Goal: Task Accomplishment & Management: Complete application form

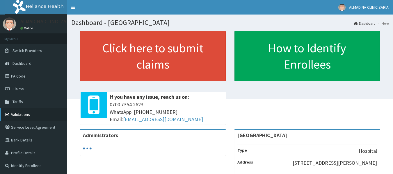
click at [22, 114] on link "Validations" at bounding box center [33, 114] width 67 height 13
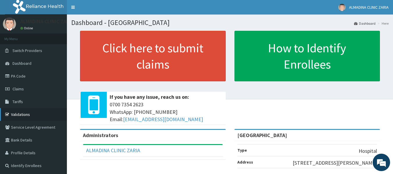
click at [24, 114] on link "Validations" at bounding box center [33, 114] width 67 height 13
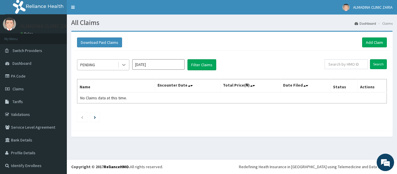
click at [121, 70] on div at bounding box center [124, 65] width 10 height 10
click at [122, 69] on div at bounding box center [124, 65] width 10 height 10
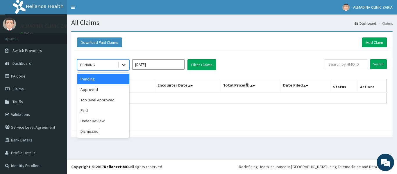
click at [125, 69] on div at bounding box center [124, 65] width 10 height 10
click at [126, 69] on div at bounding box center [124, 65] width 10 height 10
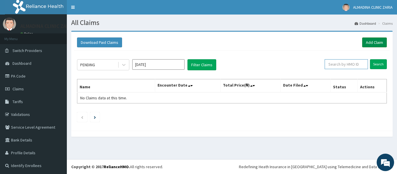
drag, startPoint x: 379, startPoint y: 46, endPoint x: 381, endPoint y: 44, distance: 3.7
click at [381, 45] on div "Download Paid Claims Add Claim × Note you can only download claims within a max…" at bounding box center [231, 81] width 321 height 99
click at [380, 45] on link "Add Claim" at bounding box center [374, 42] width 25 height 10
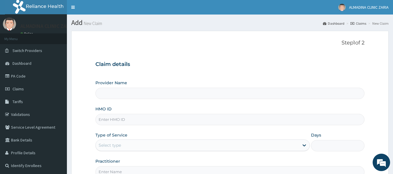
type input "[GEOGRAPHIC_DATA]"
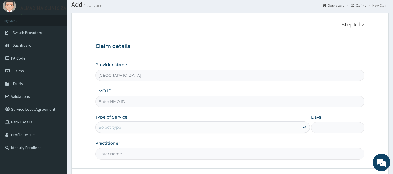
scroll to position [29, 0]
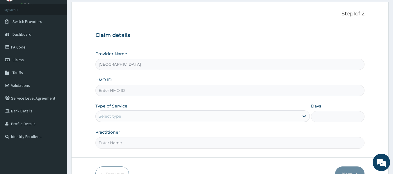
click at [150, 94] on input "HMO ID" at bounding box center [229, 90] width 269 height 11
paste input "CPW/10113/A"
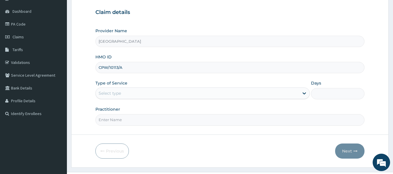
scroll to position [58, 0]
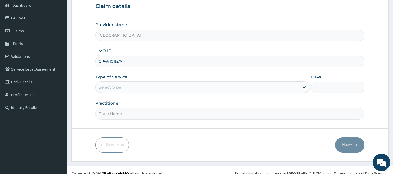
type input "CPW/10113/A"
click at [191, 86] on div "Select type" at bounding box center [197, 87] width 203 height 9
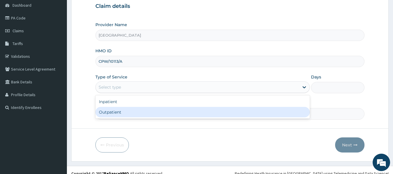
click at [179, 114] on div "Outpatient" at bounding box center [202, 112] width 214 height 10
type input "1"
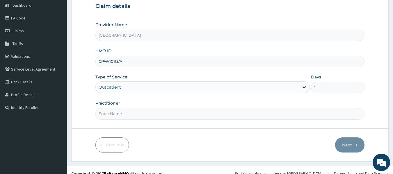
scroll to position [65, 0]
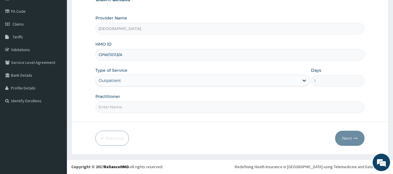
click at [178, 107] on input "Practitioner" at bounding box center [229, 106] width 269 height 11
type input "d"
click at [179, 113] on form "Step 1 of 2 Claim details Provider Name Almadina Hospital HMO ID CPW/10113/A Ty…" at bounding box center [229, 60] width 317 height 189
click at [182, 109] on input "Dr." at bounding box center [229, 106] width 269 height 11
click at [182, 110] on input "Dr. y" at bounding box center [229, 106] width 269 height 11
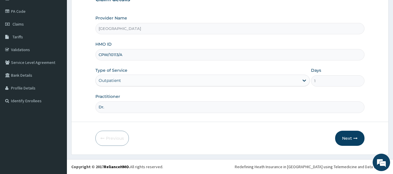
type input "DR. GARBA SHEFIULLAHI"
click at [343, 140] on button "Next" at bounding box center [349, 138] width 29 height 15
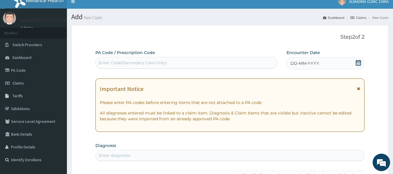
scroll to position [0, 0]
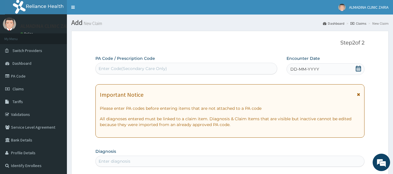
click at [293, 70] on span "DD-MM-YYYY" at bounding box center [304, 69] width 29 height 6
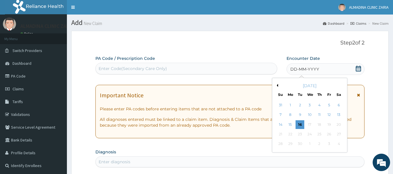
click at [277, 85] on button "Previous Month" at bounding box center [276, 85] width 3 height 3
click at [299, 131] on div "24" at bounding box center [299, 134] width 9 height 9
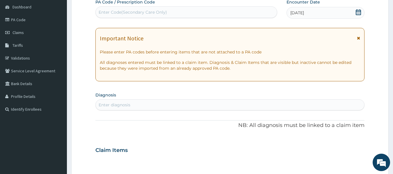
scroll to position [58, 0]
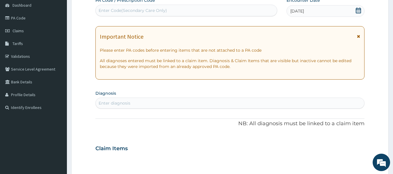
click at [209, 100] on div "Enter diagnosis" at bounding box center [230, 102] width 268 height 9
type input "malaria"
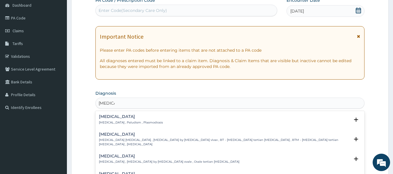
click at [180, 122] on div "Malaria Malaria , Paludism , Plasmodiosis" at bounding box center [230, 119] width 262 height 10
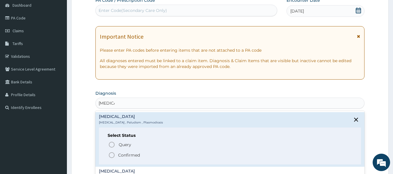
click at [110, 154] on icon "status option filled" at bounding box center [111, 155] width 7 height 7
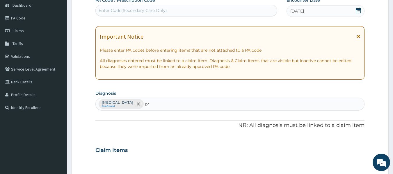
type input "p"
click at [173, 98] on div "Malaria Confirmed" at bounding box center [230, 104] width 268 height 12
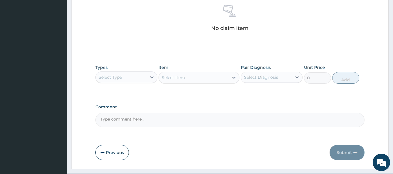
scroll to position [232, 0]
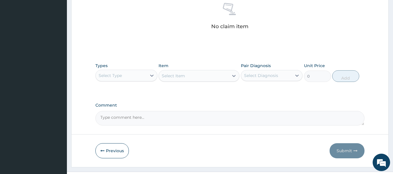
click at [124, 73] on div "Select Type" at bounding box center [121, 75] width 51 height 9
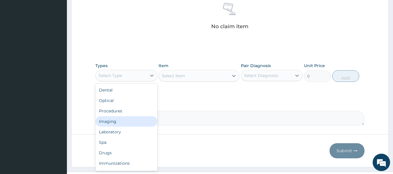
click at [125, 117] on div "Imaging" at bounding box center [126, 121] width 62 height 10
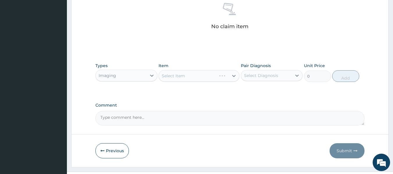
click at [125, 117] on textarea "Comment" at bounding box center [229, 118] width 269 height 15
click at [135, 78] on div "Imaging" at bounding box center [121, 75] width 51 height 9
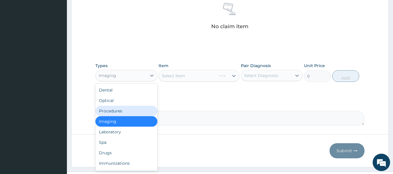
click at [123, 113] on div "Procedures" at bounding box center [126, 111] width 62 height 10
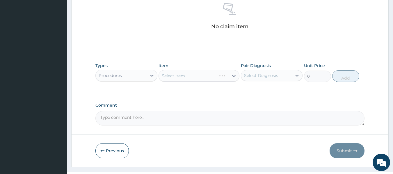
click at [212, 79] on div "Select Item" at bounding box center [198, 76] width 81 height 12
click at [212, 78] on div "Select Item" at bounding box center [194, 75] width 70 height 9
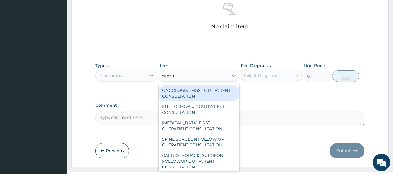
type input "consul"
click at [189, 94] on div "ONCOLOGIST FIRST OUTPATIENT CONSULTATION" at bounding box center [198, 93] width 81 height 16
type input "67500"
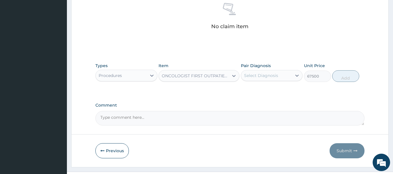
click at [270, 76] on div "Select Diagnosis" at bounding box center [261, 76] width 34 height 6
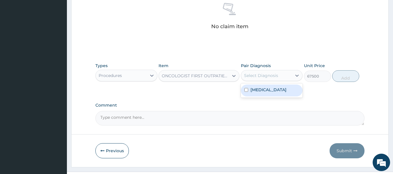
click at [268, 91] on div "Malaria" at bounding box center [272, 91] width 62 height 12
checkbox input "true"
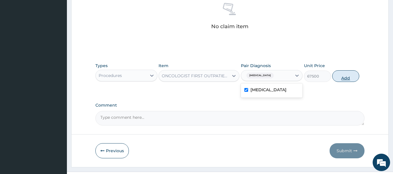
click at [345, 78] on button "Add" at bounding box center [345, 76] width 27 height 12
type input "0"
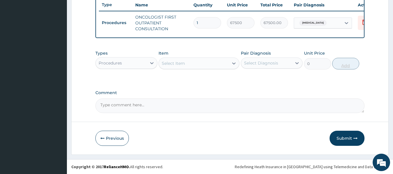
scroll to position [225, 0]
click at [122, 61] on div "Procedures" at bounding box center [121, 62] width 51 height 9
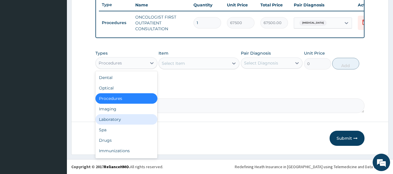
click at [122, 118] on div "Laboratory" at bounding box center [126, 119] width 62 height 10
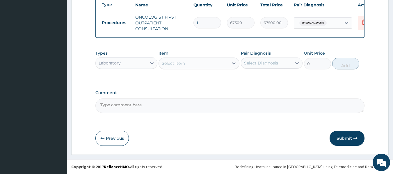
click at [204, 63] on div "Select Item" at bounding box center [194, 63] width 70 height 9
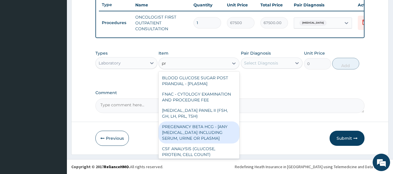
type input "p"
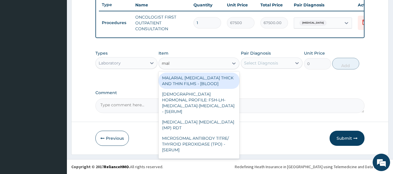
type input "mala"
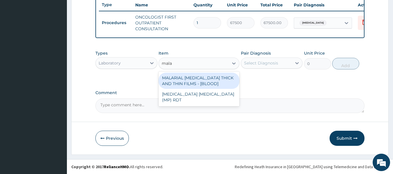
click at [218, 83] on div "MALARIAL PARASITE THICK AND THIN FILMS - [BLOOD]" at bounding box center [198, 81] width 81 height 16
type input "3937.5"
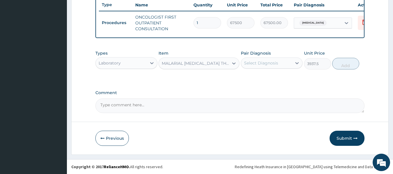
click at [263, 66] on div "Select Diagnosis" at bounding box center [261, 63] width 34 height 6
click at [261, 75] on label "Malaria" at bounding box center [268, 77] width 36 height 6
checkbox input "true"
click at [344, 66] on button "Add" at bounding box center [345, 64] width 27 height 12
type input "0"
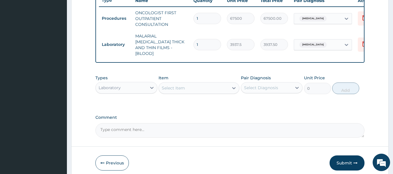
scroll to position [248, 0]
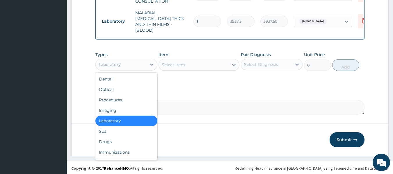
click at [113, 62] on div "Laboratory" at bounding box center [109, 65] width 22 height 6
click at [119, 141] on div "Drugs" at bounding box center [126, 142] width 62 height 10
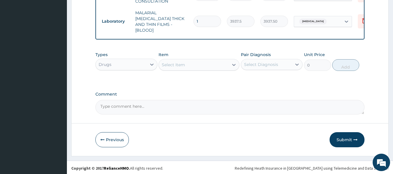
click at [194, 63] on div "Select Item" at bounding box center [194, 64] width 70 height 9
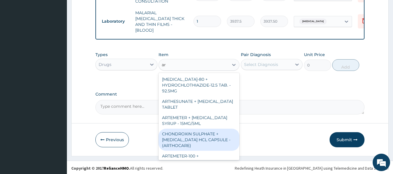
type input "a"
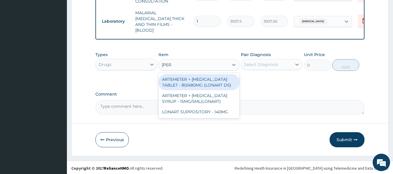
type input "lonar"
click at [200, 79] on div "ARTEMETER + LUMEFANTRINE TABLET - 80/480MG (LONART DS)" at bounding box center [198, 82] width 81 height 16
type input "924.0000000000001"
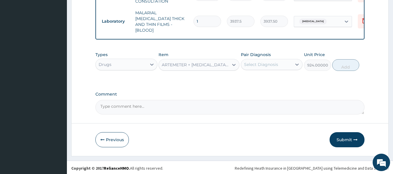
click at [271, 62] on div "Select Diagnosis" at bounding box center [261, 65] width 34 height 6
click at [265, 78] on label "Malaria" at bounding box center [268, 79] width 36 height 6
checkbox input "true"
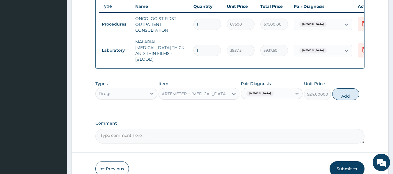
click at [209, 26] on input "1" at bounding box center [207, 24] width 28 height 11
click at [343, 96] on button "Add" at bounding box center [345, 94] width 27 height 12
type input "0"
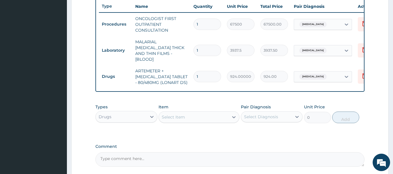
type input "0.00"
type input "6"
type input "5544.00"
type input "6"
click at [122, 117] on div "Drugs" at bounding box center [121, 116] width 51 height 9
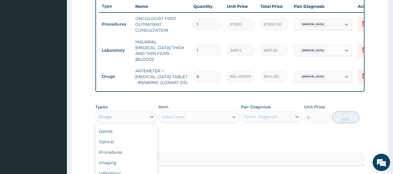
click at [180, 117] on div "Select Item" at bounding box center [173, 117] width 23 height 6
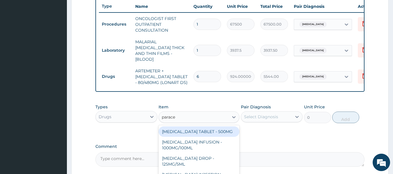
type input "paracet"
click at [200, 134] on div "PARACETAMOL TABLET - 500MG" at bounding box center [198, 131] width 81 height 10
type input "52.800000000000004"
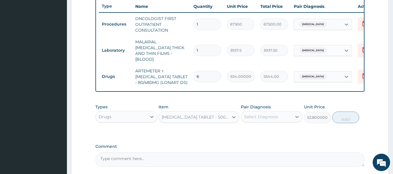
click at [266, 116] on div "Select Diagnosis" at bounding box center [261, 117] width 34 height 6
click at [269, 132] on div "[MEDICAL_DATA]" at bounding box center [272, 132] width 62 height 12
checkbox input "true"
click at [345, 118] on button "Add" at bounding box center [345, 118] width 27 height 12
type input "0"
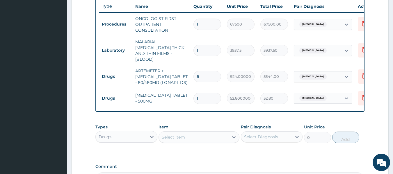
type input "12"
type input "633.60"
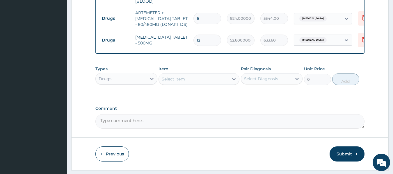
scroll to position [291, 0]
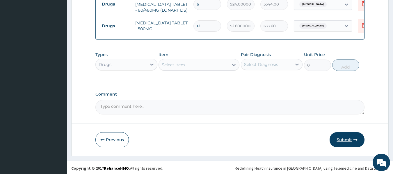
type input "12"
click at [348, 139] on button "Submit" at bounding box center [346, 139] width 35 height 15
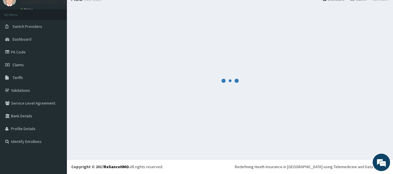
scroll to position [24, 0]
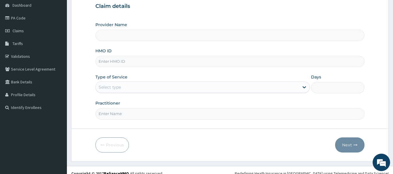
type input "[GEOGRAPHIC_DATA]"
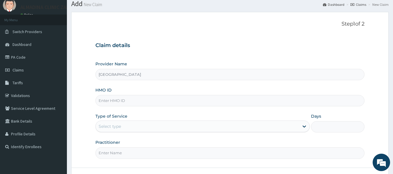
scroll to position [29, 0]
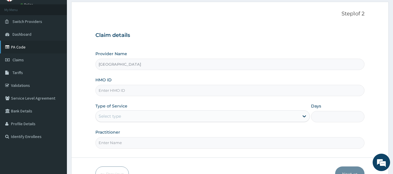
click at [26, 47] on link "PA Code" at bounding box center [33, 47] width 67 height 13
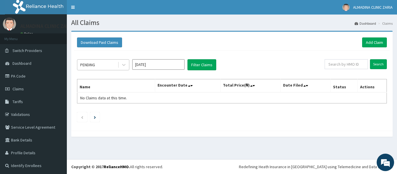
click at [110, 67] on div "PENDING" at bounding box center [97, 64] width 40 height 9
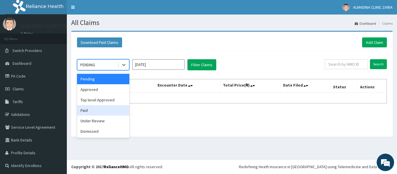
click at [102, 108] on div "Paid" at bounding box center [103, 110] width 52 height 10
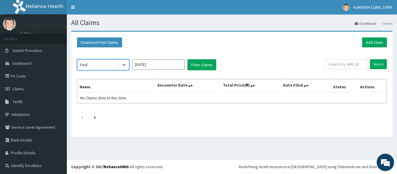
click at [158, 67] on input "[DATE]" at bounding box center [158, 64] width 52 height 10
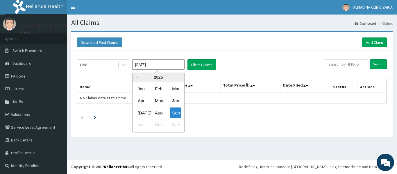
click at [137, 78] on button "Previous Year" at bounding box center [136, 77] width 3 height 3
click at [178, 78] on div "2024" at bounding box center [158, 77] width 52 height 9
click at [179, 77] on button "Next Year" at bounding box center [179, 77] width 3 height 3
click at [178, 102] on div "Jun" at bounding box center [176, 101] width 12 height 11
type input "Jun 2025"
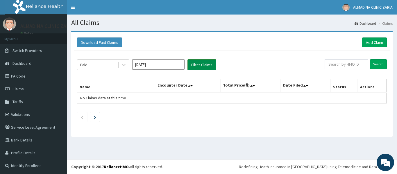
click at [200, 66] on button "Filter Claims" at bounding box center [201, 64] width 29 height 11
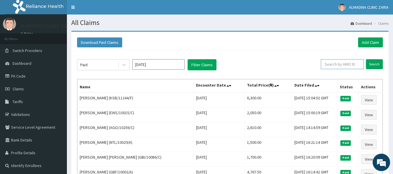
click at [350, 67] on input "text" at bounding box center [341, 64] width 43 height 10
paste input "ENP/11915/B"
type input "ENP/11915/B"
click at [376, 66] on input "Search" at bounding box center [374, 64] width 17 height 10
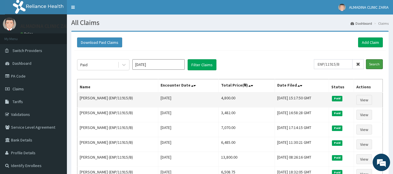
scroll to position [29, 0]
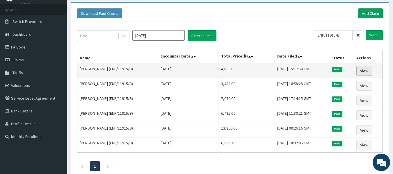
click at [364, 73] on link "View" at bounding box center [364, 71] width 16 height 10
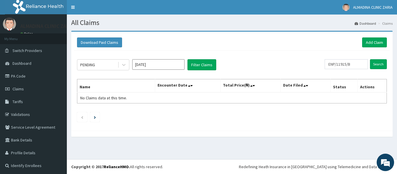
click at [160, 66] on input "[DATE]" at bounding box center [158, 64] width 52 height 10
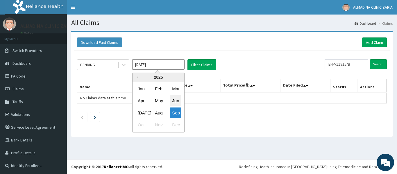
click at [176, 100] on div "Jun" at bounding box center [176, 101] width 12 height 11
type input "[DATE]"
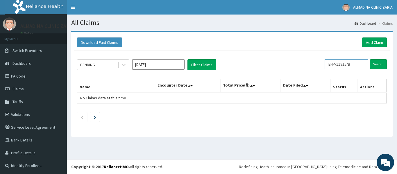
drag, startPoint x: 352, startPoint y: 63, endPoint x: 327, endPoint y: 66, distance: 24.3
click at [327, 66] on input "ENP/11915/B" at bounding box center [346, 64] width 43 height 10
paste input "CPW/10113/A"
type input "CPW/10113/A"
click at [370, 64] on input "Search" at bounding box center [378, 64] width 17 height 10
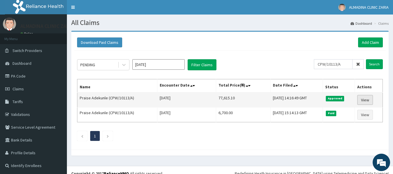
click at [370, 99] on link "View" at bounding box center [365, 100] width 16 height 10
